Goal: Task Accomplishment & Management: Complete application form

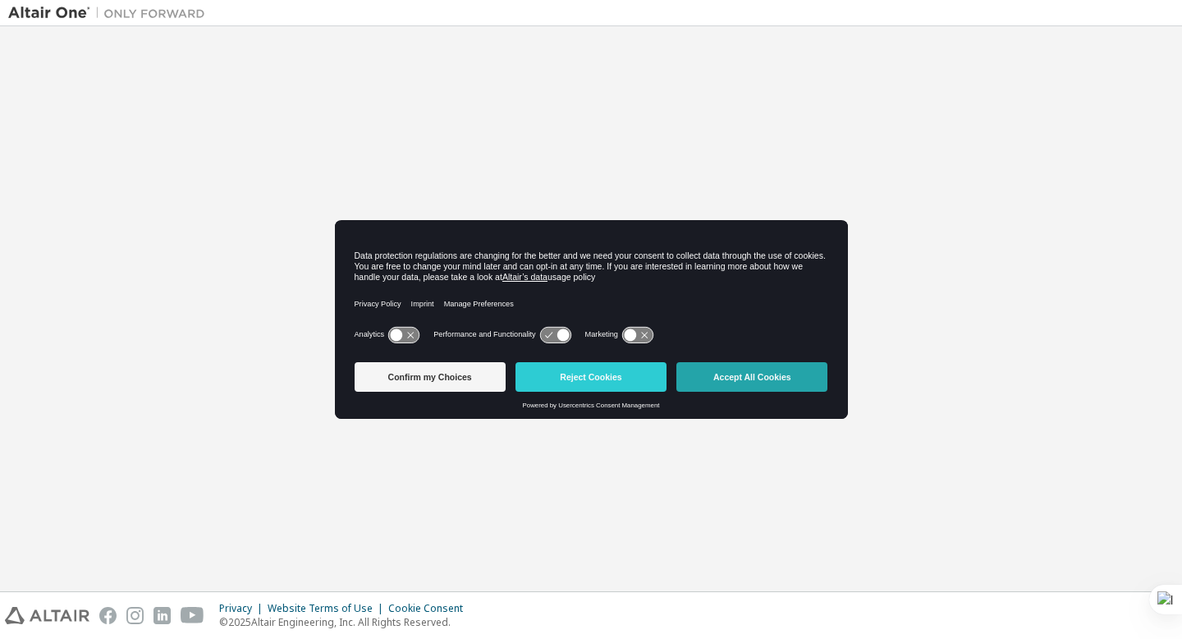
click at [734, 388] on button "Accept All Cookies" at bounding box center [752, 377] width 151 height 30
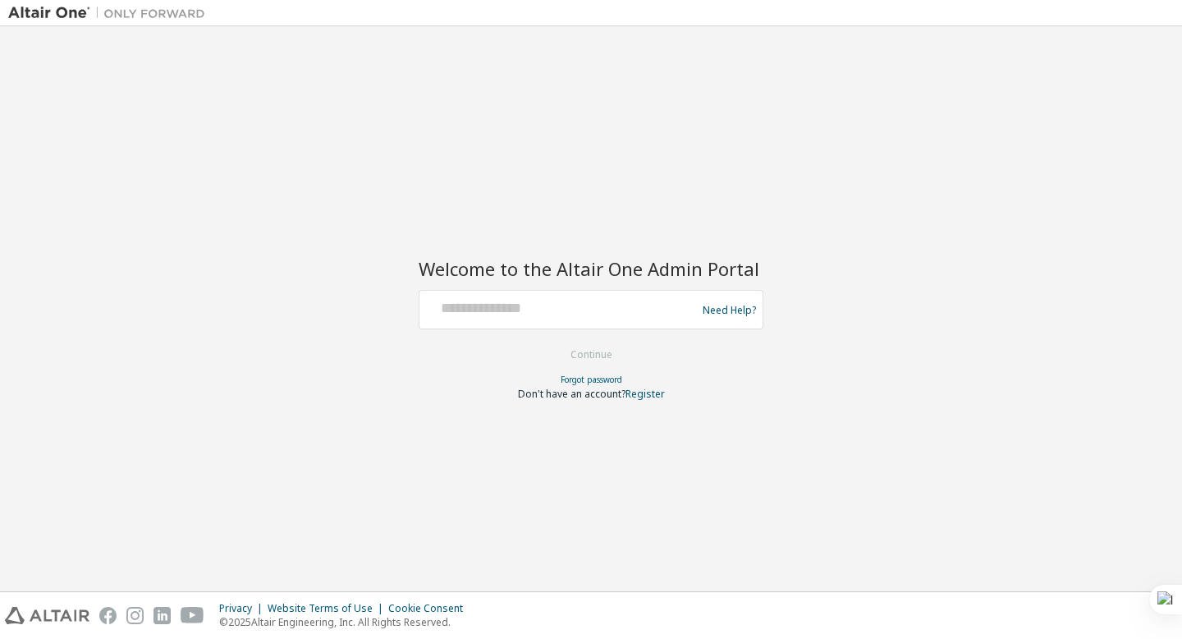
click at [613, 317] on div at bounding box center [560, 309] width 269 height 31
click at [550, 318] on div at bounding box center [560, 309] width 269 height 31
click at [553, 319] on div at bounding box center [560, 309] width 269 height 31
click at [653, 393] on link "Register" at bounding box center [645, 394] width 39 height 14
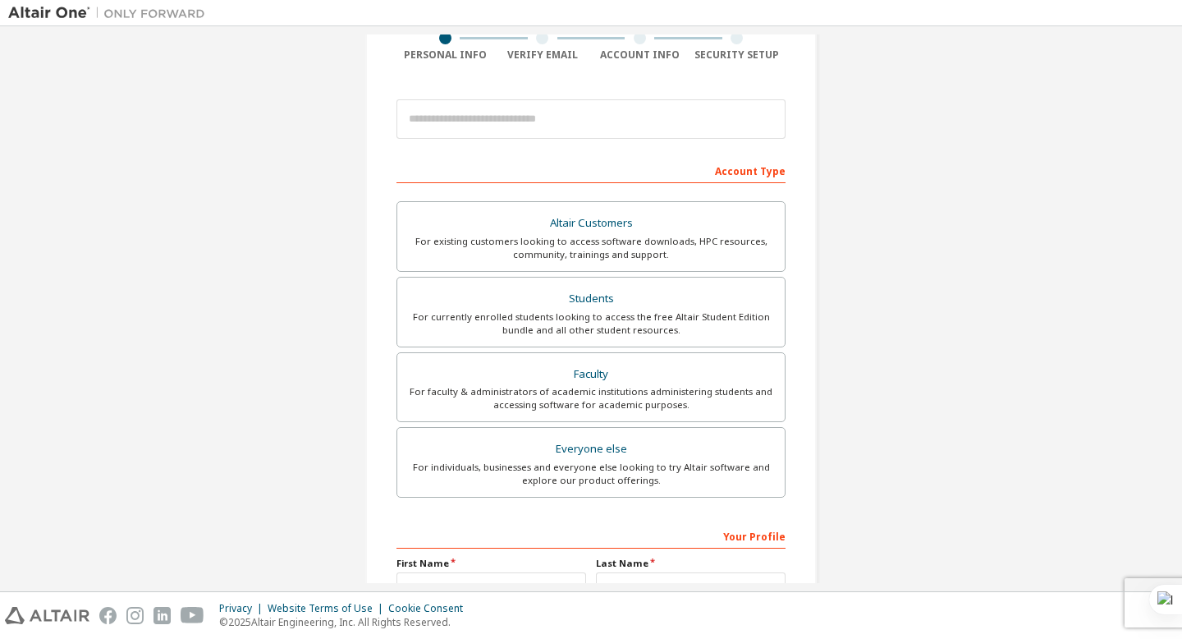
scroll to position [142, 0]
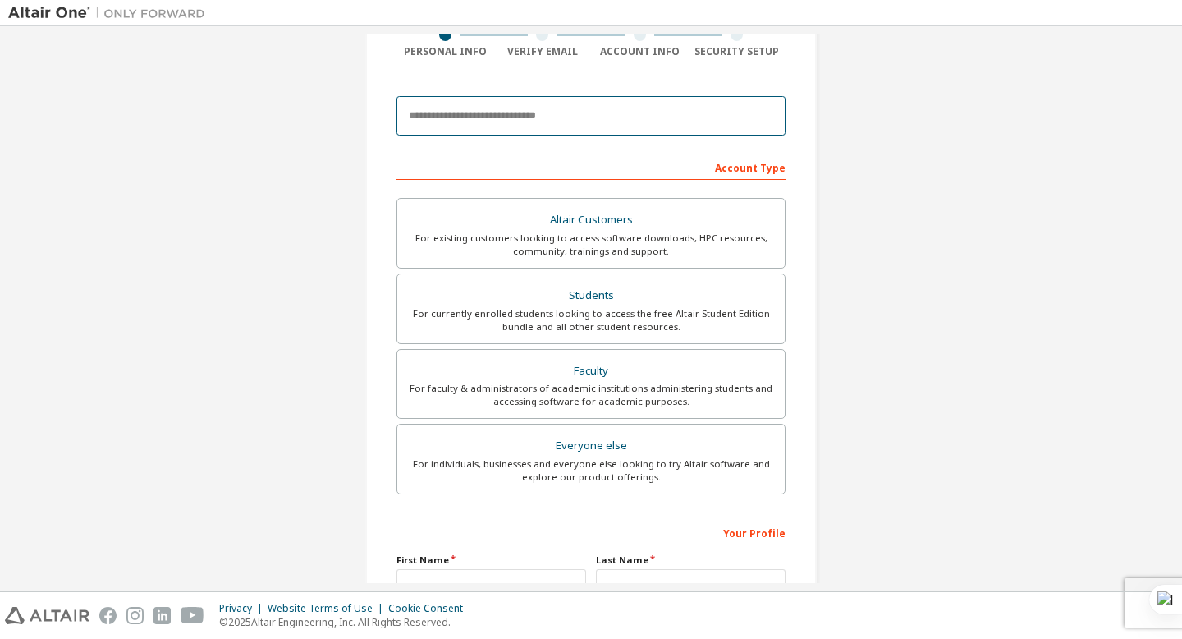
click at [631, 123] on input "email" at bounding box center [591, 115] width 389 height 39
click at [503, 115] on input "**********" at bounding box center [591, 115] width 389 height 39
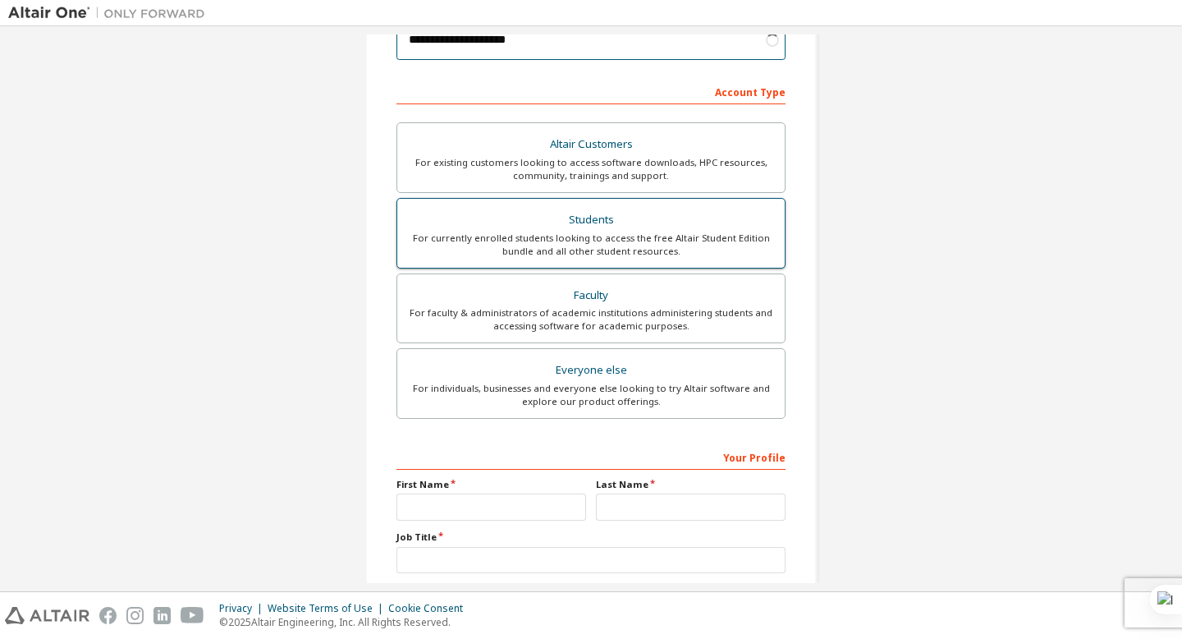
scroll to position [223, 0]
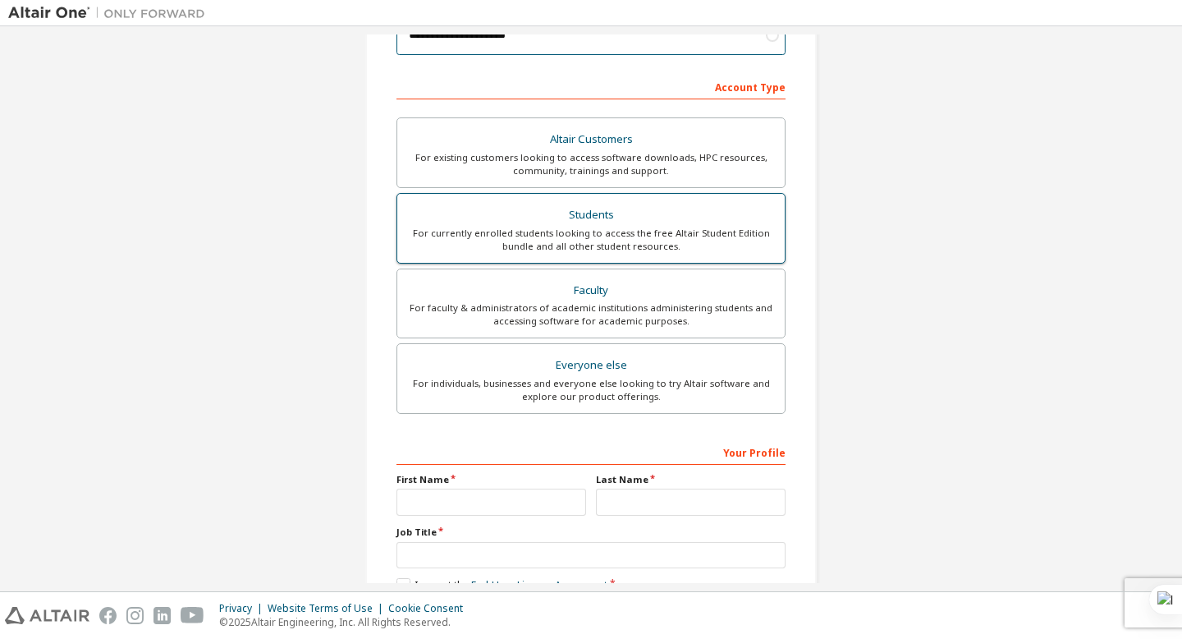
type input "**********"
click at [605, 241] on div "For currently enrolled students looking to access the free Altair Student Editi…" at bounding box center [591, 240] width 368 height 26
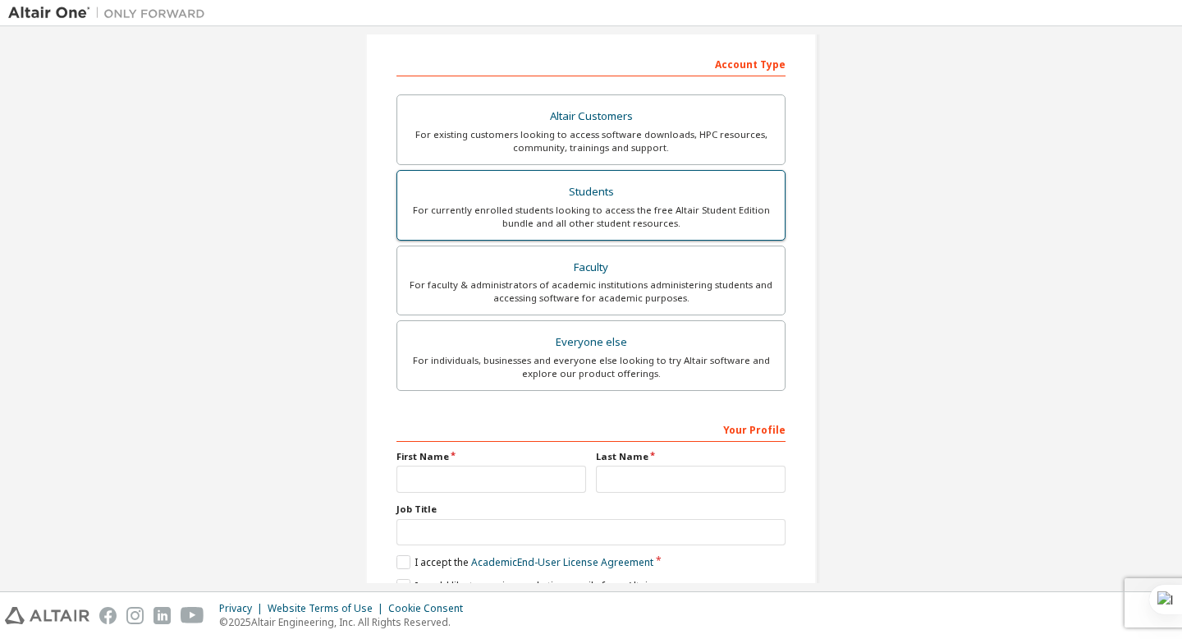
scroll to position [321, 0]
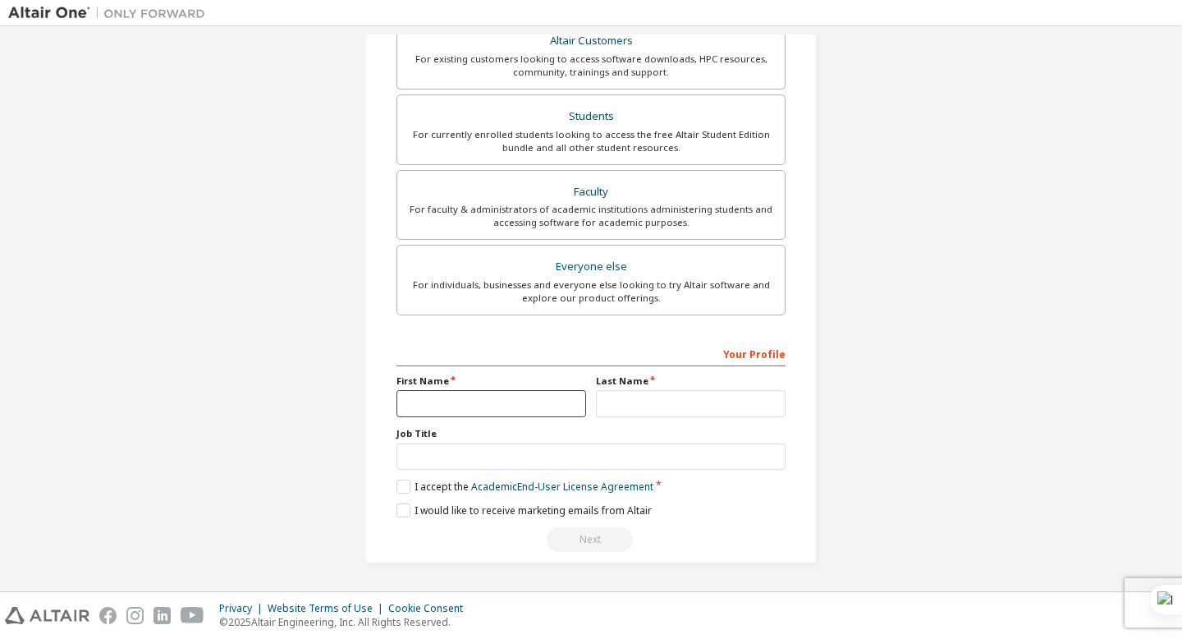
click at [503, 406] on input "text" at bounding box center [492, 403] width 190 height 27
type input "*"
type input "**********"
click at [658, 404] on input "text" at bounding box center [691, 403] width 190 height 27
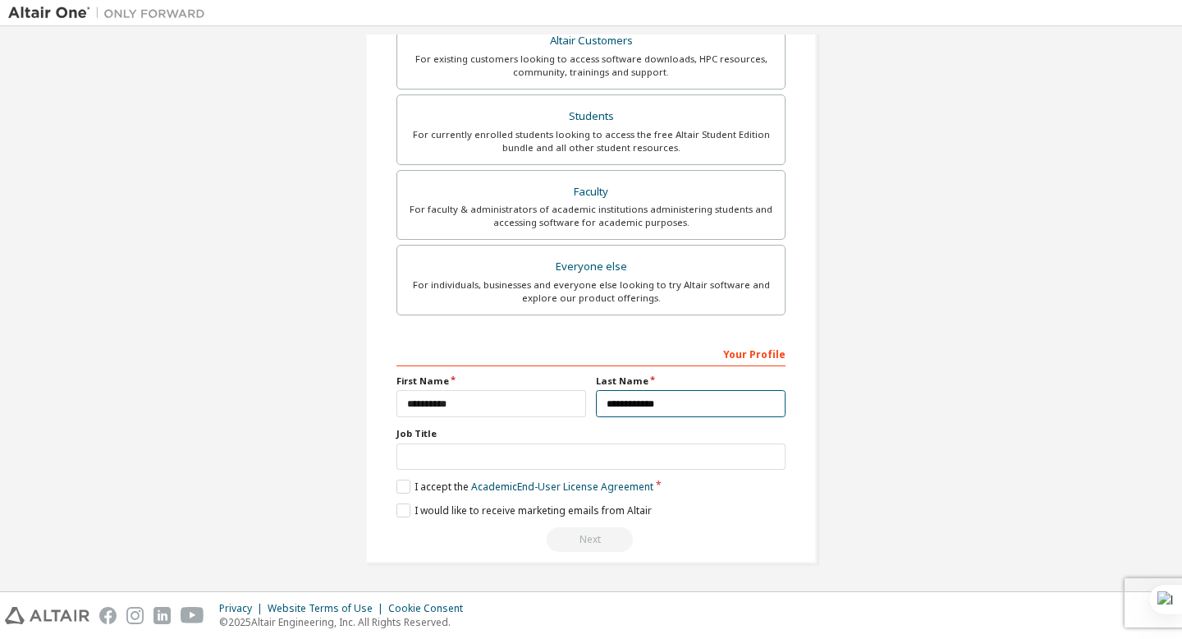
type input "**********"
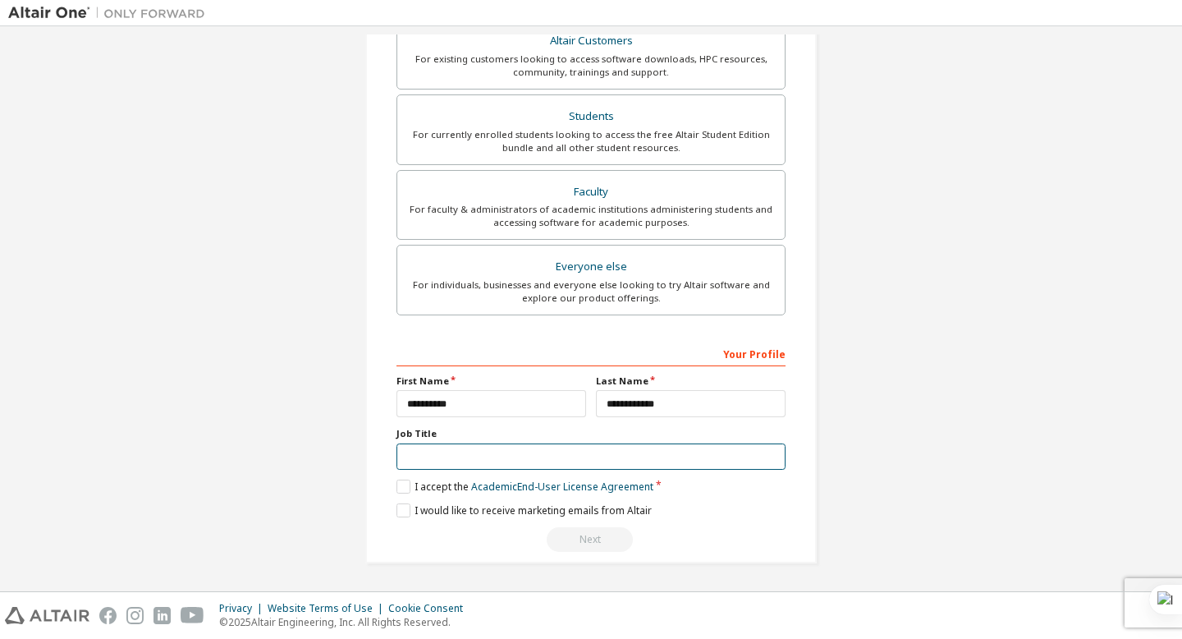
click at [581, 459] on input "text" at bounding box center [591, 456] width 389 height 27
type input "**********"
click at [400, 490] on label "I accept the Academic End-User License Agreement" at bounding box center [525, 487] width 257 height 14
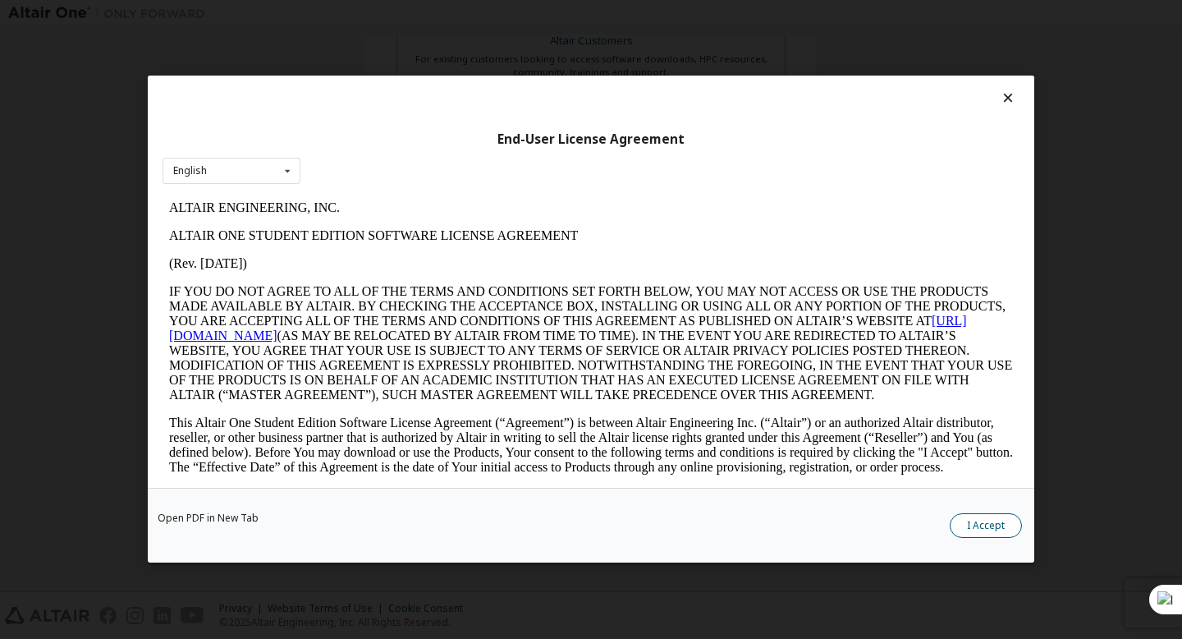
scroll to position [0, 0]
click at [972, 533] on button "I Accept" at bounding box center [986, 526] width 72 height 25
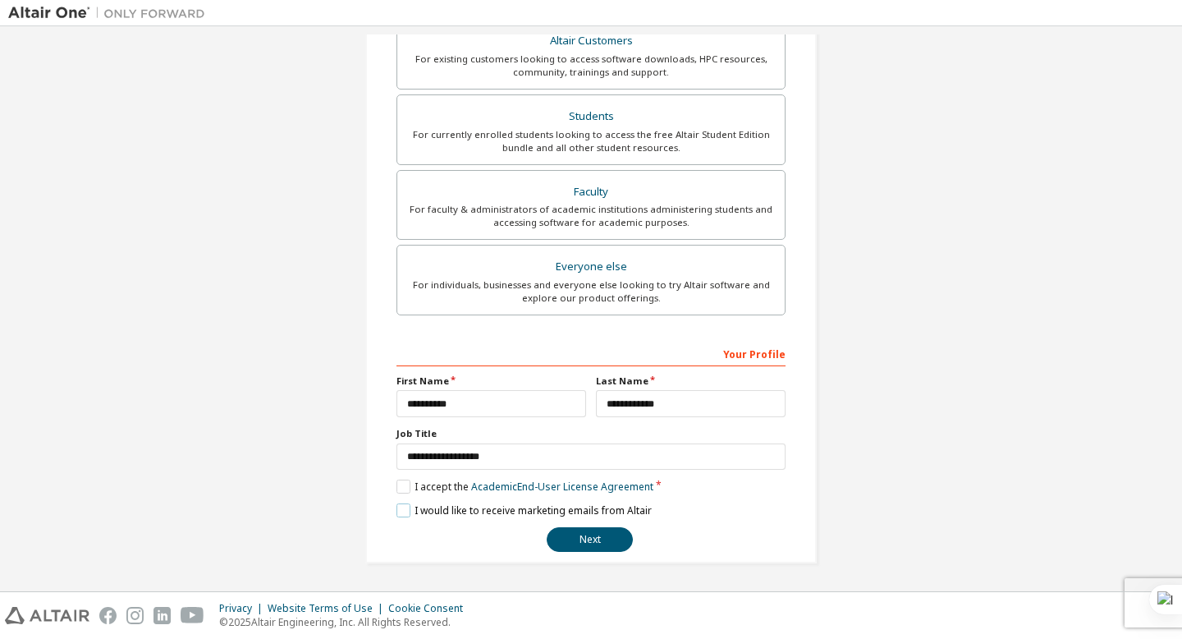
click at [402, 511] on label "I would like to receive marketing emails from Altair" at bounding box center [524, 510] width 255 height 14
click at [568, 541] on button "Next" at bounding box center [590, 539] width 86 height 25
click at [588, 539] on button "Next" at bounding box center [590, 539] width 86 height 25
click at [509, 362] on div "Your Profile" at bounding box center [591, 353] width 389 height 26
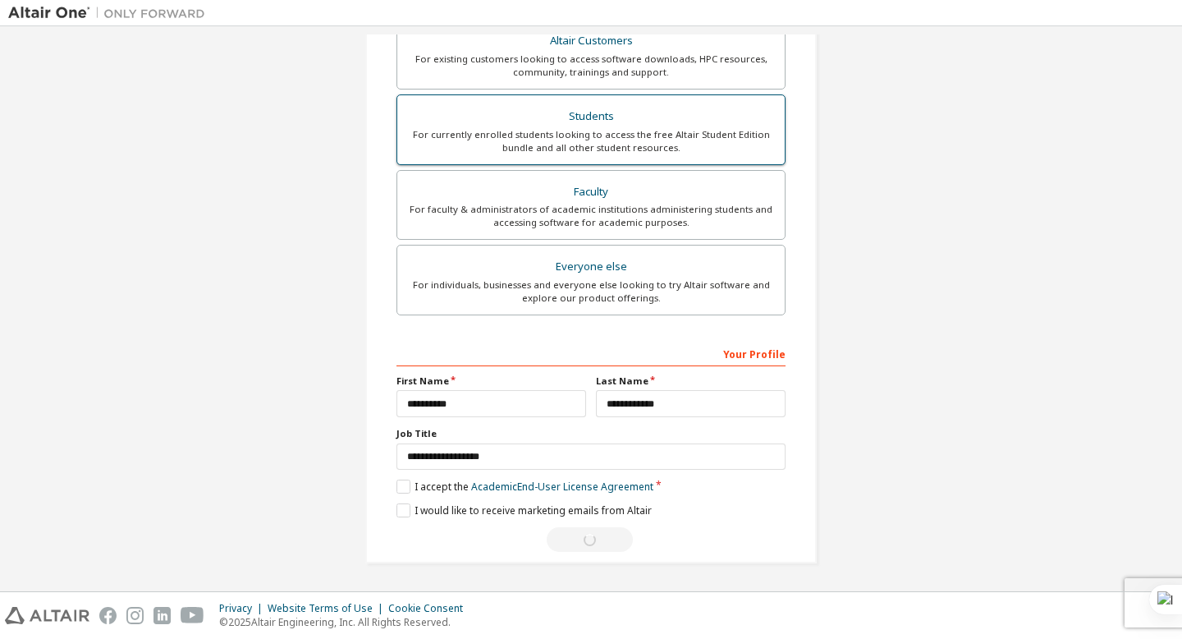
click at [685, 133] on div "For currently enrolled students looking to access the free Altair Student Editi…" at bounding box center [591, 141] width 368 height 26
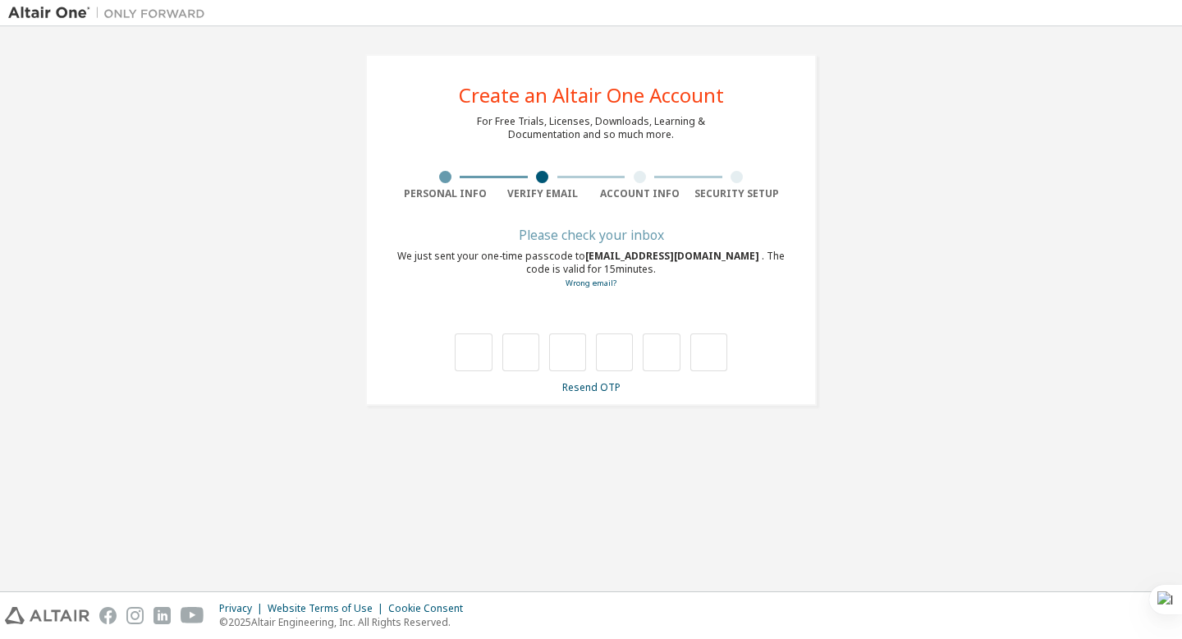
type input "*"
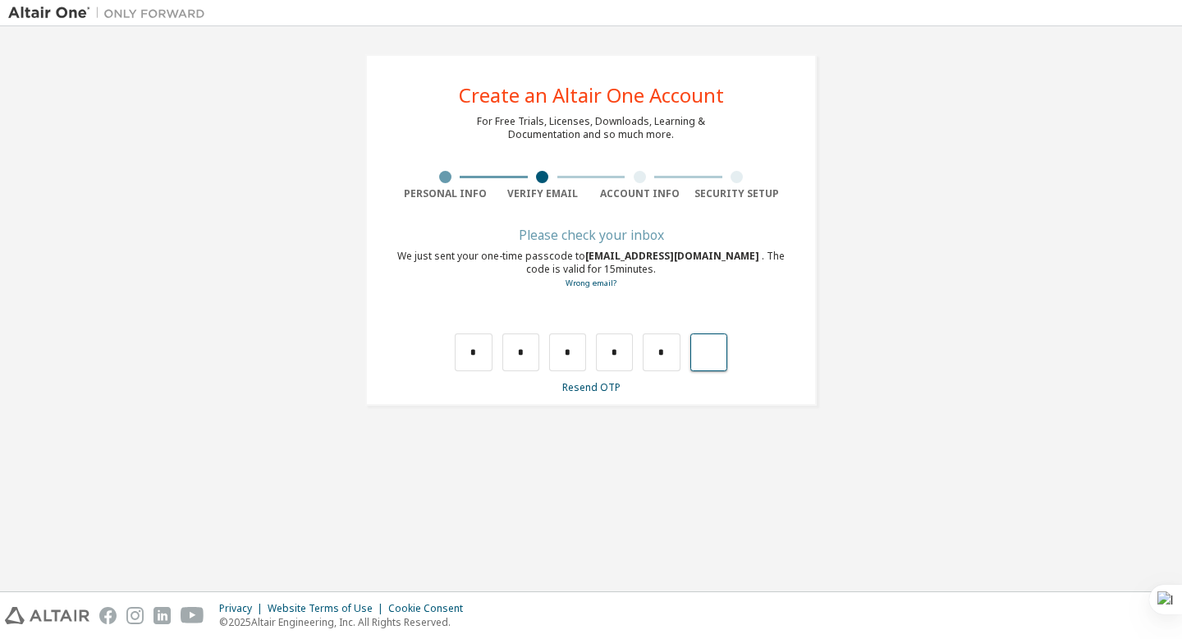
type input "*"
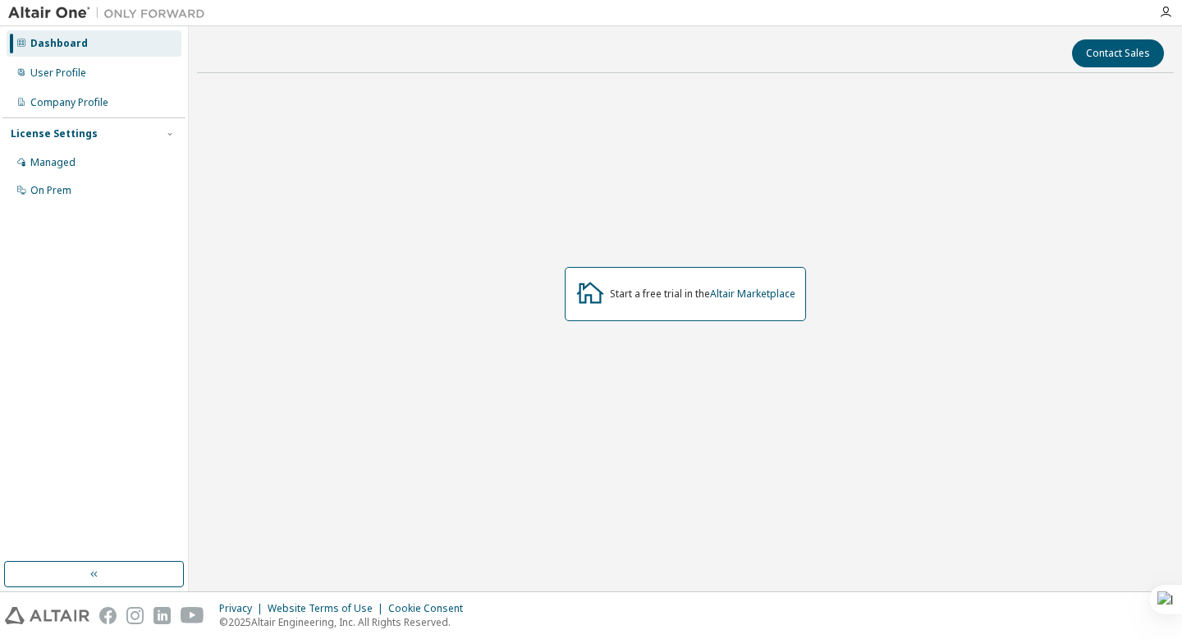
click at [700, 288] on div "Start a free trial in the Altair Marketplace" at bounding box center [703, 293] width 186 height 13
click at [736, 296] on link "Altair Marketplace" at bounding box center [752, 294] width 85 height 14
